Goal: Task Accomplishment & Management: Manage account settings

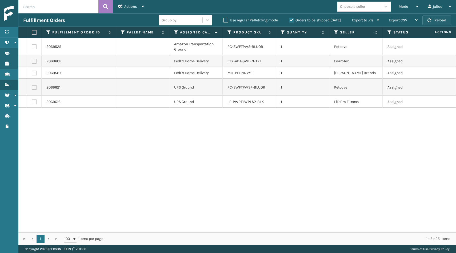
click at [445, 19] on button "Reload" at bounding box center [437, 20] width 29 height 10
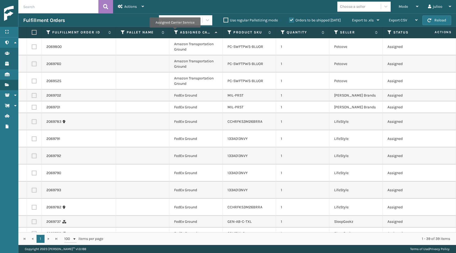
click at [176, 32] on icon at bounding box center [176, 32] width 4 height 5
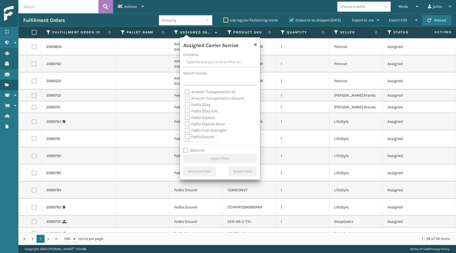
click at [188, 105] on label "FedEx 2Day" at bounding box center [198, 104] width 26 height 5
click at [185, 105] on input "FedEx 2Day" at bounding box center [185, 102] width 0 height 3
checkbox input "true"
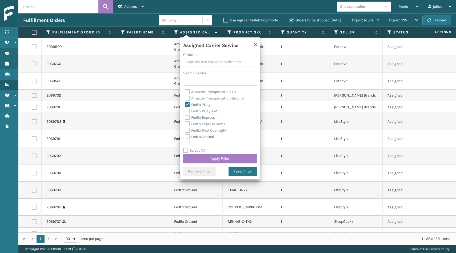
click at [187, 111] on label "FedEx 2Day A.M." at bounding box center [201, 111] width 33 height 5
click at [185, 111] on input "FedEx 2Day A.M." at bounding box center [185, 109] width 0 height 3
checkbox input "true"
click at [187, 117] on label "FedEx Express" at bounding box center [200, 117] width 30 height 5
click at [185, 117] on input "FedEx Express" at bounding box center [185, 115] width 0 height 3
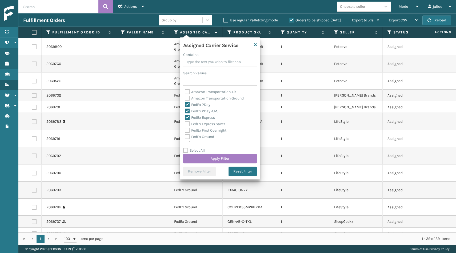
checkbox input "true"
click at [187, 125] on label "FedEx Express Saver" at bounding box center [205, 123] width 40 height 5
click at [185, 124] on input "FedEx Express Saver" at bounding box center [185, 122] width 0 height 3
checkbox input "true"
click at [187, 131] on label "FedEx First Overnight" at bounding box center [206, 130] width 42 height 5
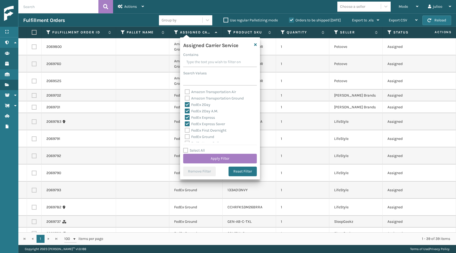
click at [185, 131] on input "FedEx First Overnight" at bounding box center [185, 128] width 0 height 3
checkbox input "true"
click at [187, 136] on label "FedEx Ground" at bounding box center [199, 136] width 29 height 5
click at [185, 136] on input "FedEx Ground" at bounding box center [185, 134] width 0 height 3
checkbox input "true"
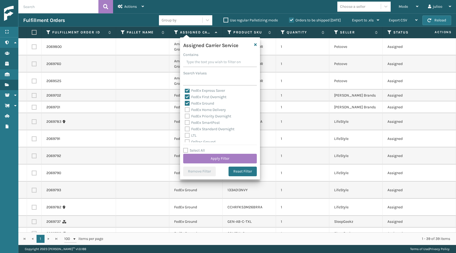
scroll to position [36, 0]
click at [186, 107] on label "FedEx Home Delivery" at bounding box center [205, 107] width 41 height 5
click at [185, 107] on input "FedEx Home Delivery" at bounding box center [185, 105] width 0 height 3
checkbox input "true"
click at [187, 113] on label "FedEx Priority Overnight" at bounding box center [208, 114] width 46 height 5
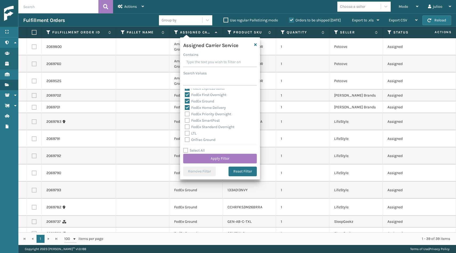
click at [185, 113] on input "FedEx Priority Overnight" at bounding box center [185, 112] width 0 height 3
checkbox input "true"
click at [187, 119] on label "FedEx SmartPost" at bounding box center [202, 120] width 35 height 5
click at [185, 119] on input "FedEx SmartPost" at bounding box center [185, 118] width 0 height 3
checkbox input "true"
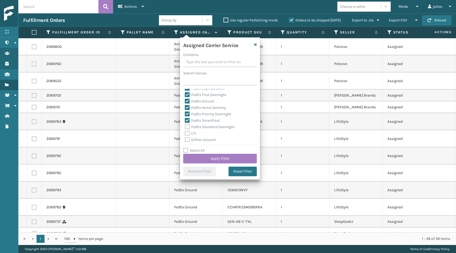
click at [187, 124] on div "Amazon Transportation Air Amazon Transportation Ground FedEx 2Day FedEx 2Day A.…" at bounding box center [220, 115] width 74 height 53
click at [188, 125] on label "FedEx Standard Overnight" at bounding box center [210, 126] width 50 height 5
click at [185, 125] on input "FedEx Standard Overnight" at bounding box center [185, 125] width 0 height 3
checkbox input "true"
click at [204, 159] on button "Apply Filter" at bounding box center [220, 158] width 74 height 10
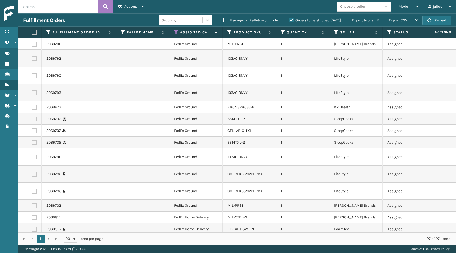
click at [33, 32] on label at bounding box center [33, 32] width 3 height 5
click at [32, 32] on input "checkbox" at bounding box center [32, 32] width 0 height 3
checkbox input "true"
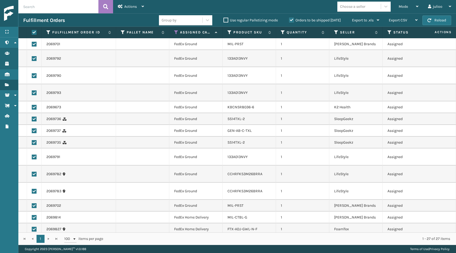
checkbox input "true"
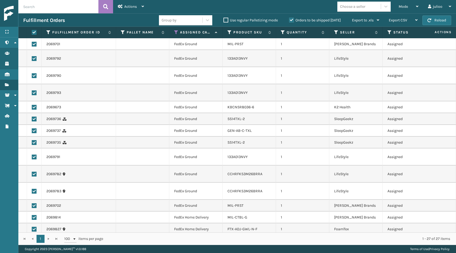
checkbox input "true"
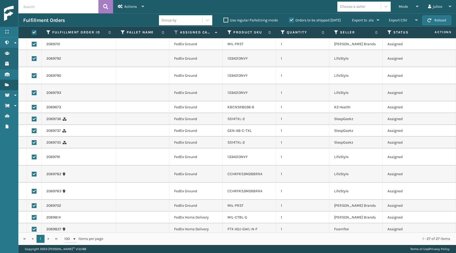
checkbox input "true"
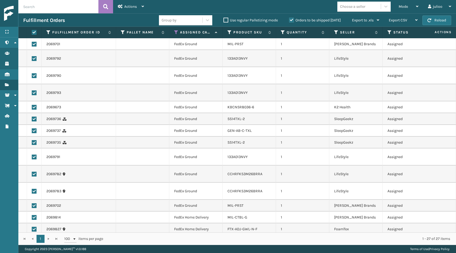
checkbox input "true"
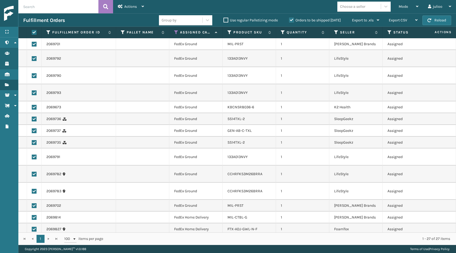
checkbox input "true"
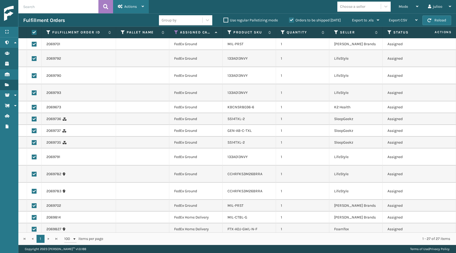
click at [134, 9] on span "Actions" at bounding box center [130, 6] width 13 height 5
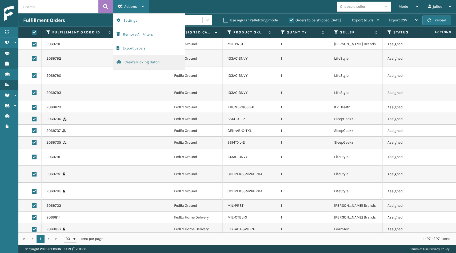
click at [129, 63] on button "Create Picking Batch" at bounding box center [149, 62] width 72 height 14
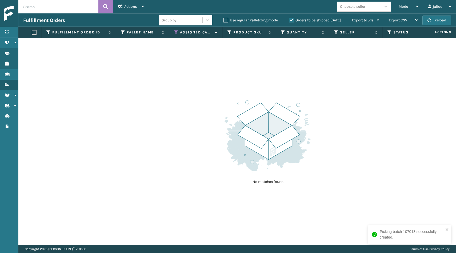
click at [175, 31] on icon at bounding box center [176, 32] width 4 height 5
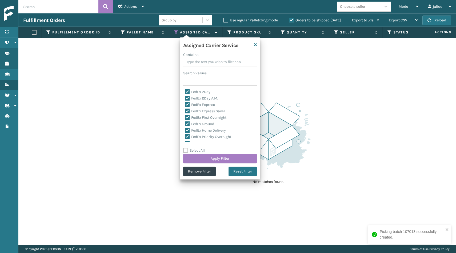
click at [184, 149] on label "Select All" at bounding box center [194, 150] width 22 height 5
click at [184, 148] on input "Select All" at bounding box center [223, 147] width 80 height 1
checkbox input "true"
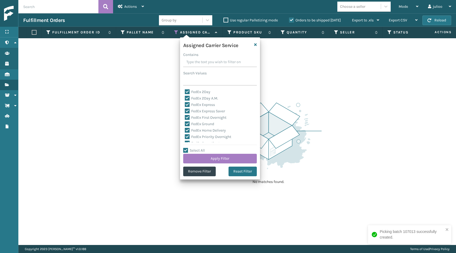
checkbox input "true"
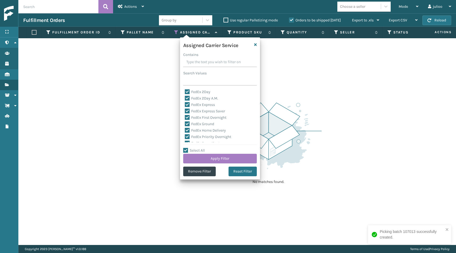
checkbox input "true"
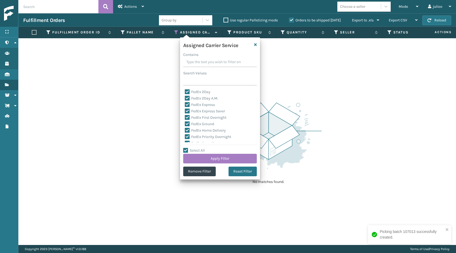
checkbox input "true"
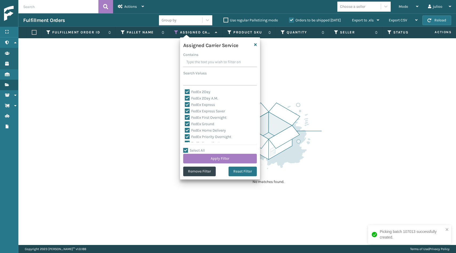
checkbox input "true"
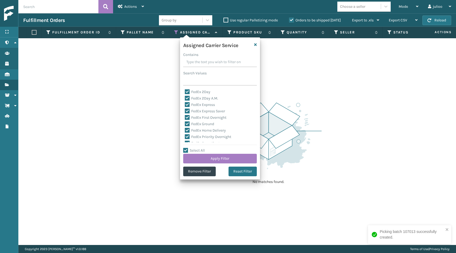
checkbox input "true"
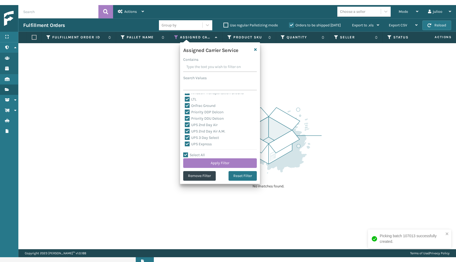
scroll to position [66, 0]
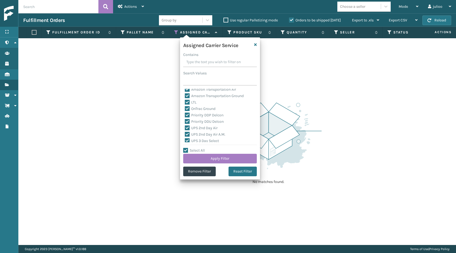
click at [188, 102] on label "LTL" at bounding box center [191, 102] width 12 height 5
click at [185, 102] on input "LTL" at bounding box center [185, 100] width 0 height 3
checkbox input "false"
click at [208, 155] on button "Apply Filter" at bounding box center [220, 158] width 74 height 10
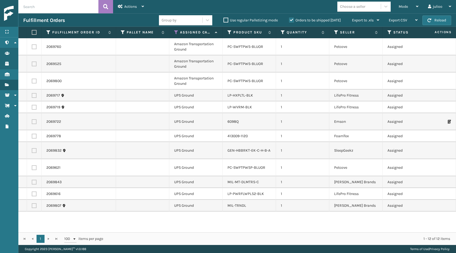
click at [35, 30] on label at bounding box center [33, 32] width 3 height 5
click at [32, 31] on input "checkbox" at bounding box center [32, 32] width 0 height 3
checkbox input "true"
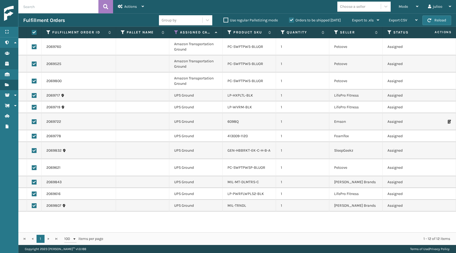
checkbox input "true"
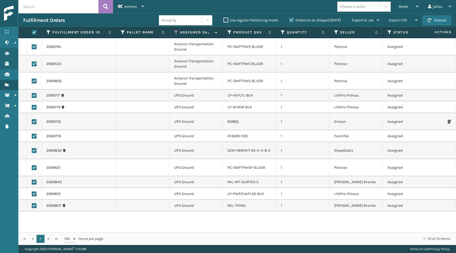
checkbox input "true"
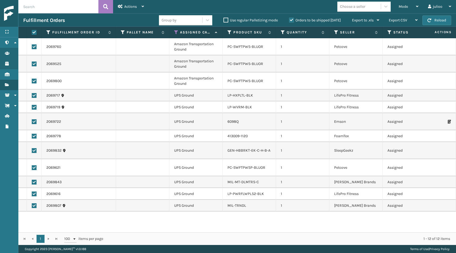
click at [35, 80] on label at bounding box center [34, 80] width 5 height 5
click at [32, 80] on input "checkbox" at bounding box center [32, 79] width 0 height 3
checkbox input "false"
click at [35, 80] on label at bounding box center [34, 80] width 5 height 5
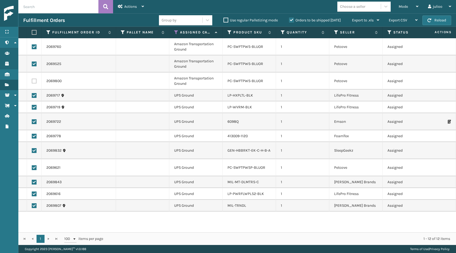
click at [32, 80] on input "checkbox" at bounding box center [32, 79] width 0 height 3
checkbox input "true"
click at [139, 9] on div "Actions" at bounding box center [131, 6] width 26 height 13
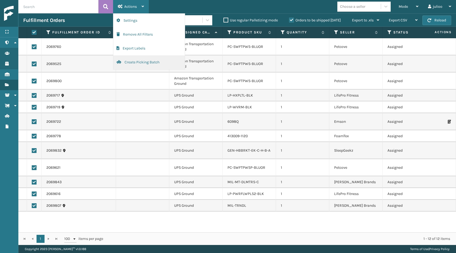
click at [148, 64] on button "Create Picking Batch" at bounding box center [149, 62] width 72 height 14
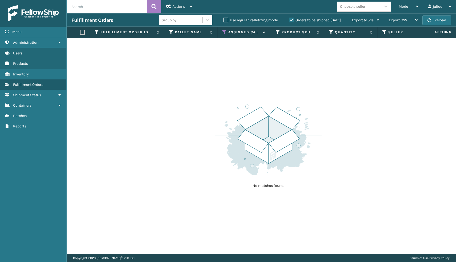
click at [436, 22] on button "Reload" at bounding box center [437, 20] width 29 height 10
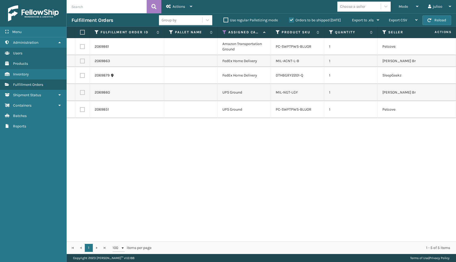
click at [104, 58] on link "2069863" at bounding box center [102, 60] width 15 height 5
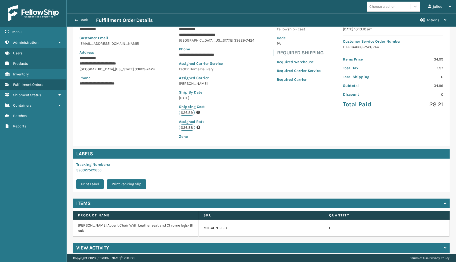
scroll to position [53, 0]
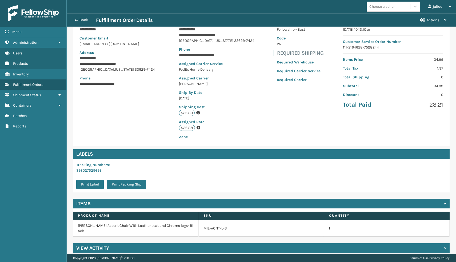
click at [85, 245] on h4 "View Activity" at bounding box center [92, 248] width 33 height 6
